Goal: Navigation & Orientation: Find specific page/section

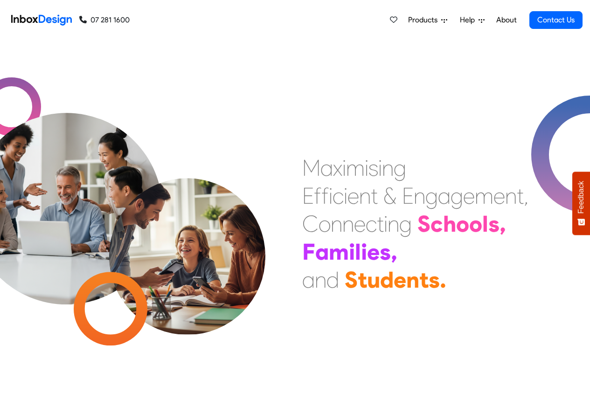
click at [428, 21] on span "Products" at bounding box center [424, 19] width 33 height 11
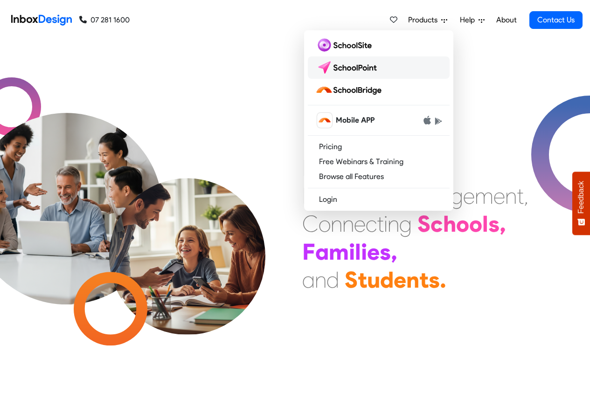
click at [351, 68] on img at bounding box center [349, 67] width 66 height 15
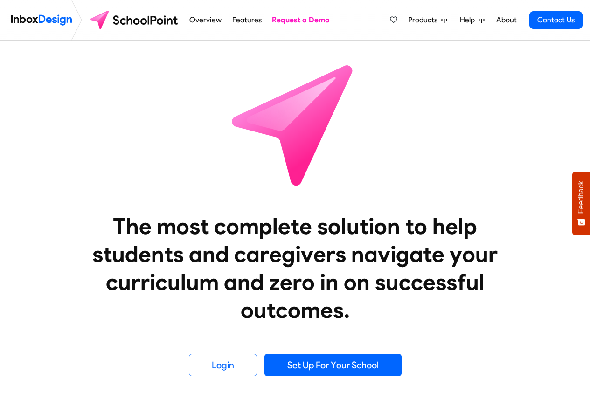
click at [416, 20] on span "Products" at bounding box center [424, 19] width 33 height 11
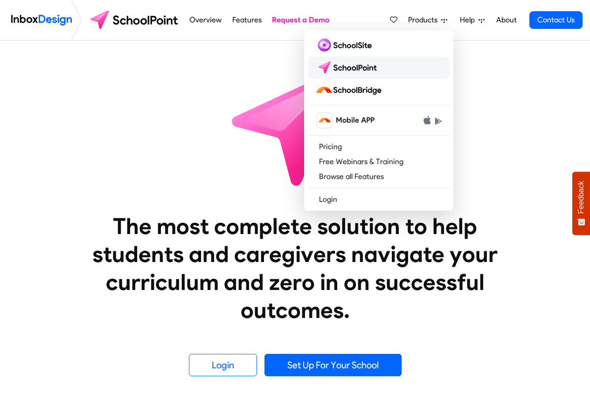
click at [343, 67] on img at bounding box center [349, 67] width 66 height 15
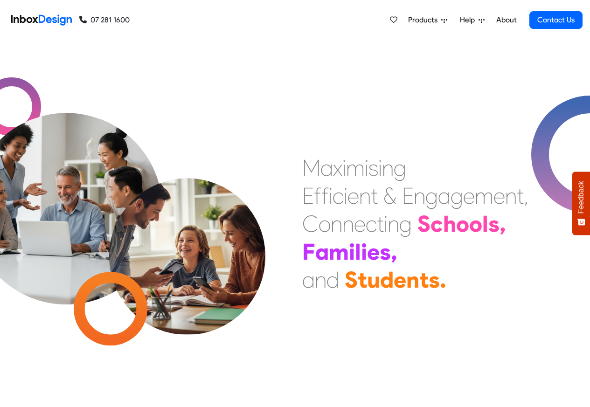
click at [426, 19] on span "Products" at bounding box center [424, 19] width 33 height 11
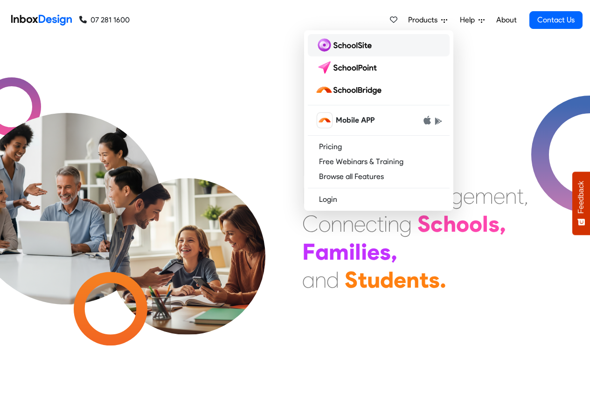
click at [338, 50] on img at bounding box center [346, 45] width 60 height 15
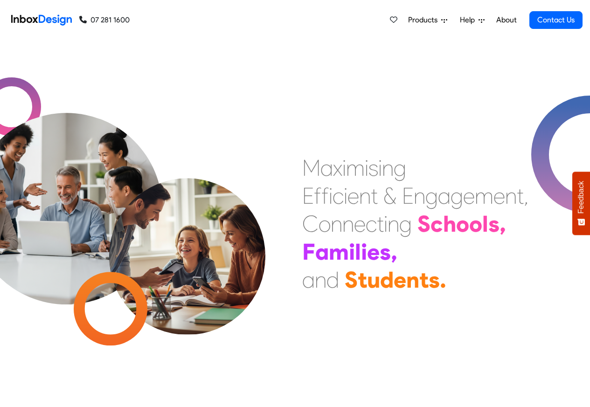
click at [430, 20] on span "Products" at bounding box center [424, 19] width 33 height 11
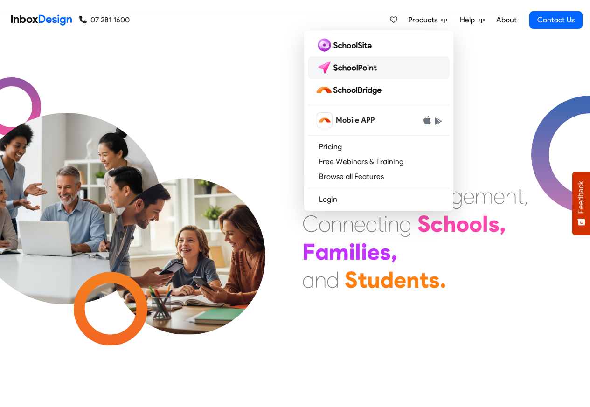
click at [313, 65] on link at bounding box center [379, 67] width 142 height 22
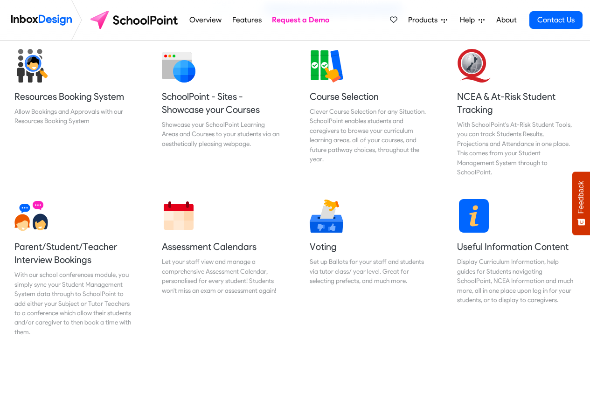
scroll to position [392, 0]
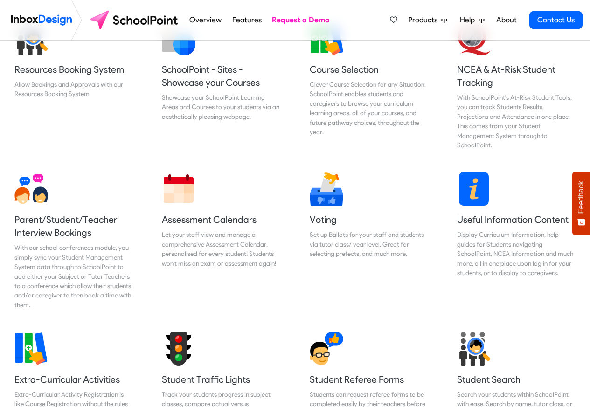
click at [428, 21] on span "Products" at bounding box center [424, 19] width 33 height 11
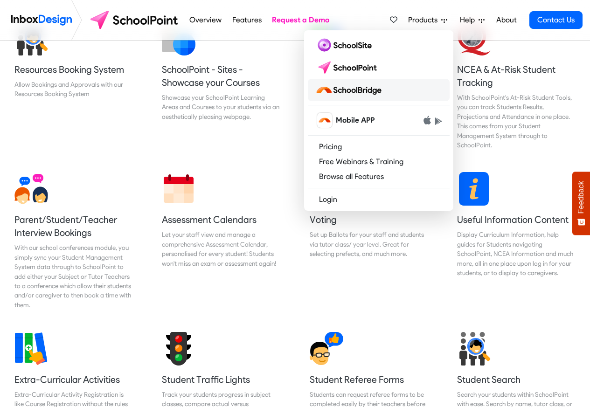
click at [363, 88] on img at bounding box center [351, 90] width 70 height 15
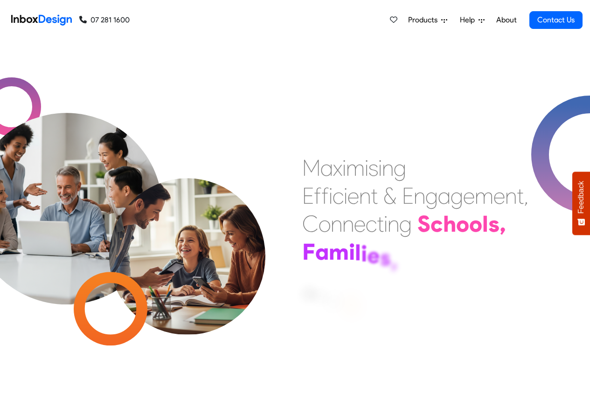
click at [469, 20] on span "Help" at bounding box center [469, 19] width 19 height 11
click at [250, 21] on div "Products Mobile APP Pricing Free Webinars & Training Browse all Features Login …" at bounding box center [356, 20] width 453 height 40
